Goal: Task Accomplishment & Management: Manage account settings

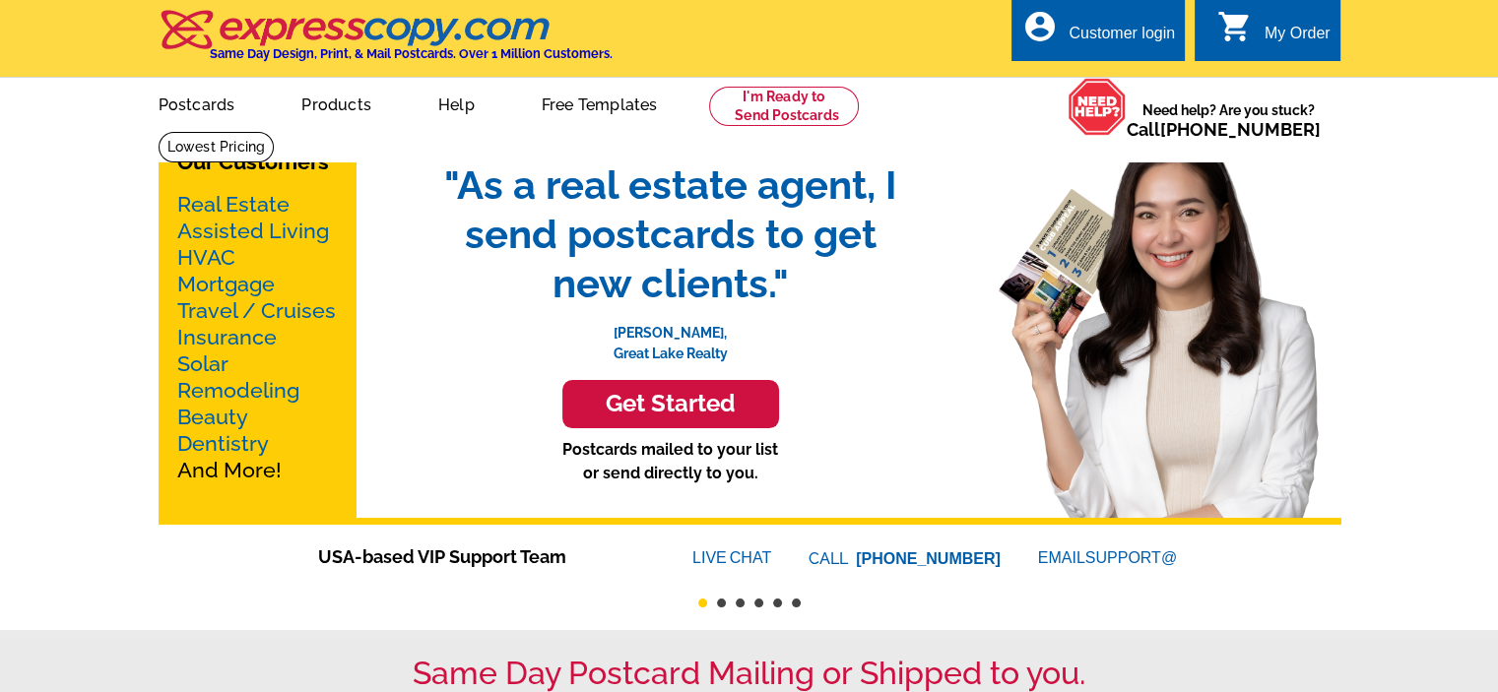
click at [1284, 36] on div "My Order" at bounding box center [1297, 39] width 66 height 28
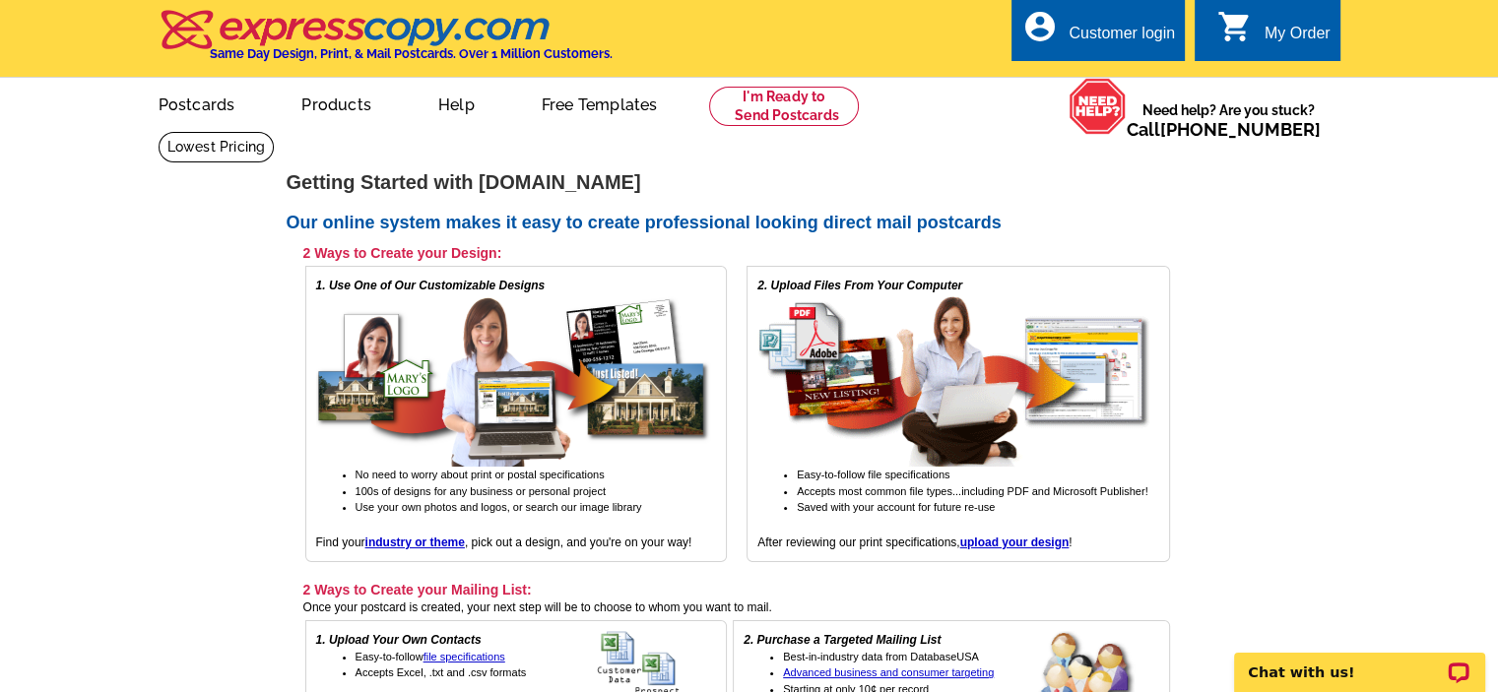
click at [1285, 38] on div "My Order" at bounding box center [1297, 39] width 66 height 28
click at [1074, 38] on div "Customer login" at bounding box center [1121, 39] width 106 height 28
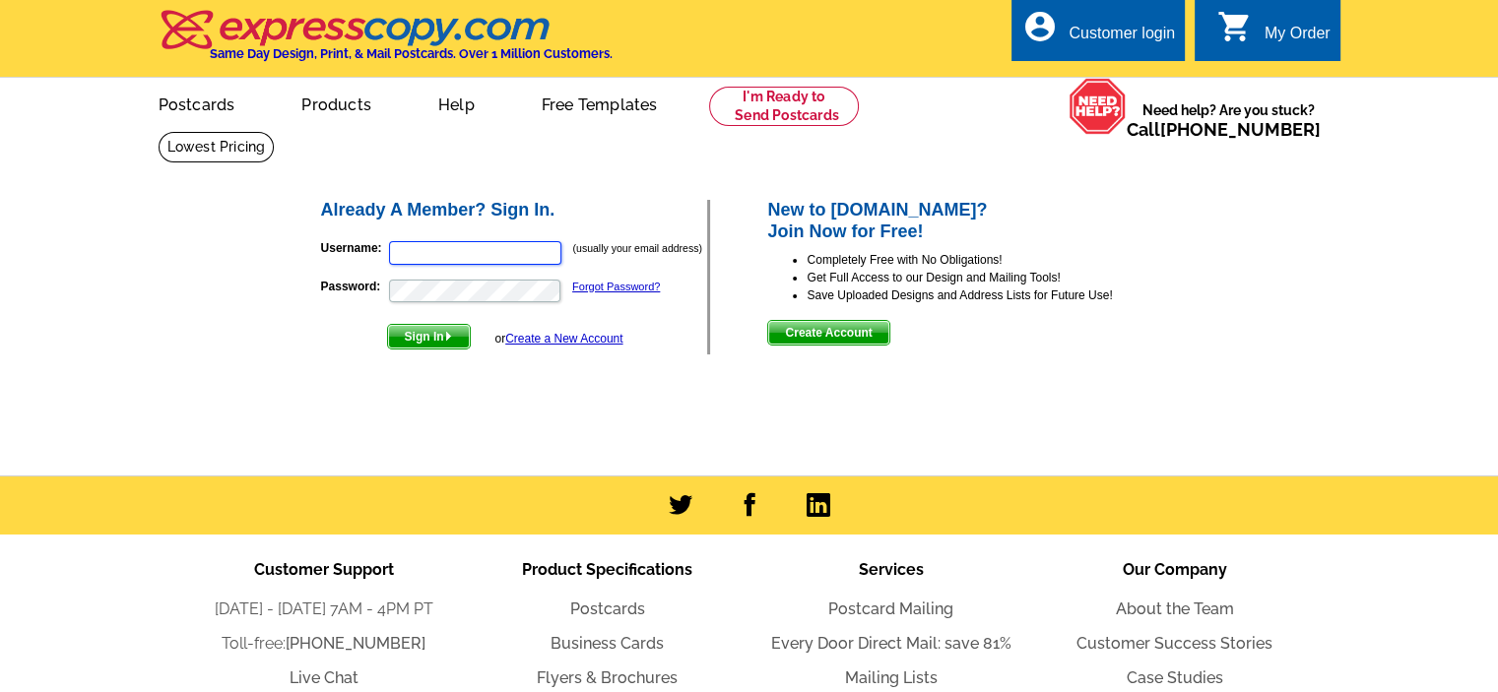
click at [461, 247] on input "Username:" at bounding box center [475, 253] width 172 height 24
type input "brenda010@sbcglobal.net"
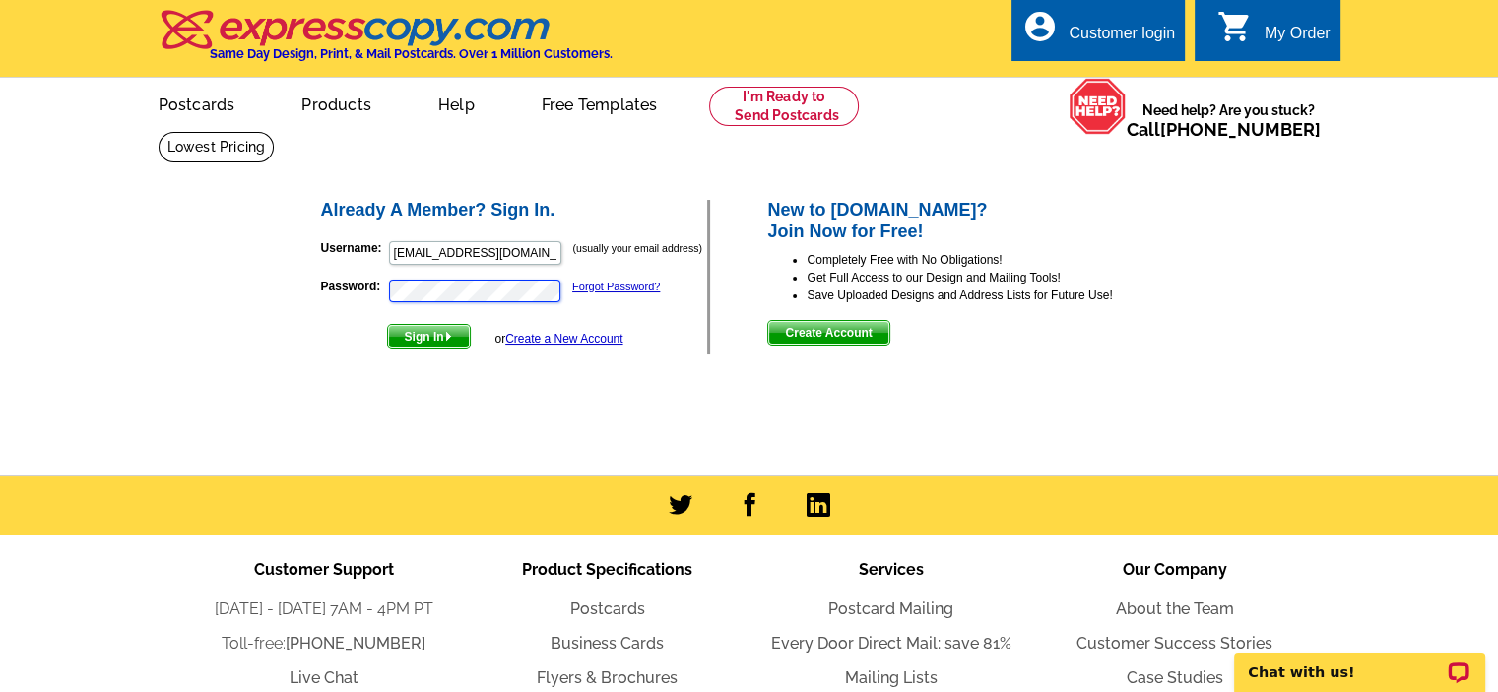
click at [387, 324] on button "Sign In" at bounding box center [429, 337] width 84 height 26
